Goal: Find specific page/section: Find specific page/section

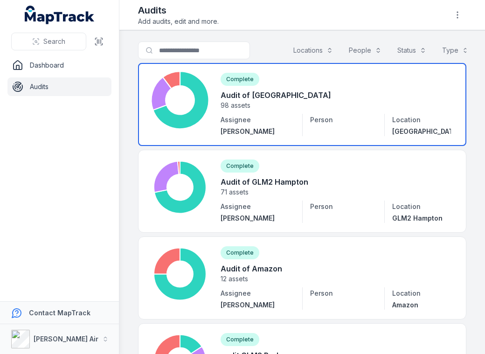
click at [262, 102] on link at bounding box center [302, 104] width 328 height 83
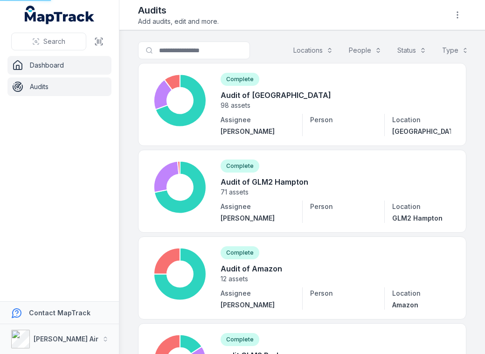
click at [39, 67] on link "Dashboard" at bounding box center [59, 65] width 104 height 19
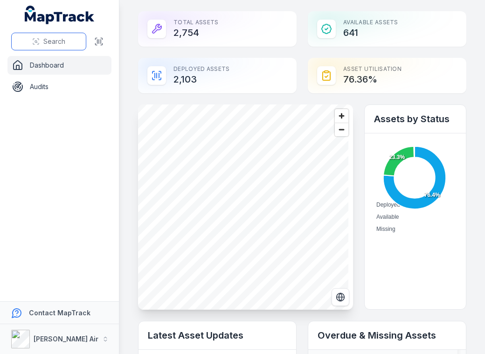
click at [55, 44] on span "Search" at bounding box center [54, 41] width 22 height 9
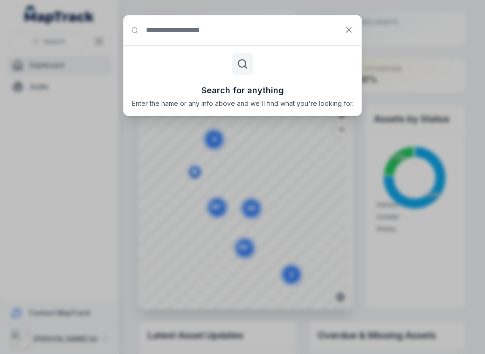
click at [238, 67] on icon at bounding box center [242, 63] width 11 height 11
click at [229, 34] on input "Search for anything" at bounding box center [242, 30] width 238 height 30
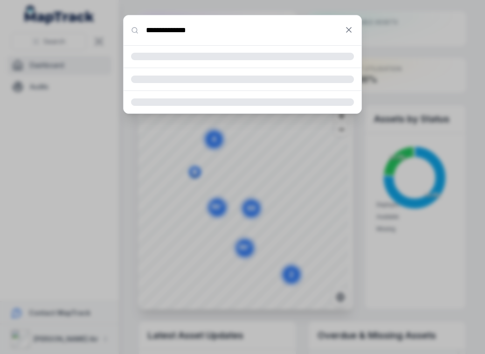
type input "**********"
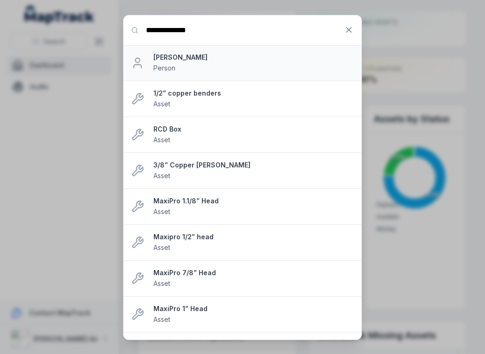
click at [225, 65] on div "[PERSON_NAME] Person" at bounding box center [253, 63] width 200 height 20
